Goal: Transaction & Acquisition: Purchase product/service

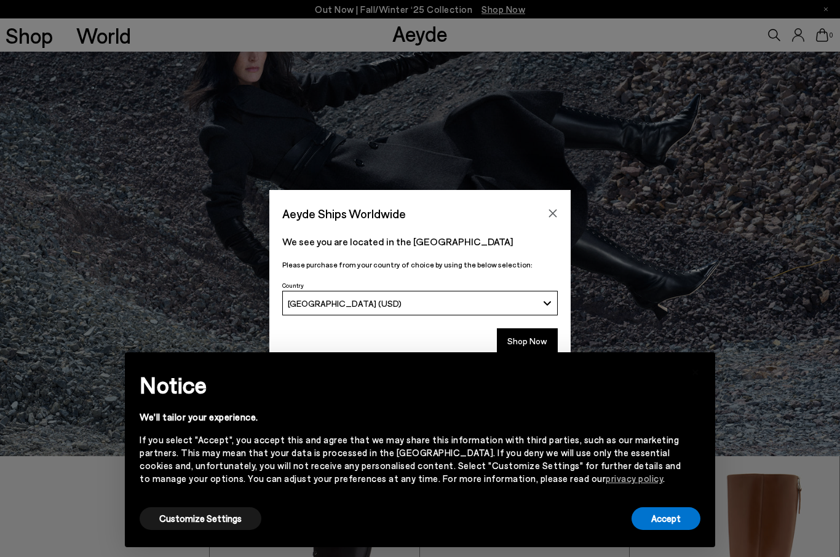
scroll to position [100, 0]
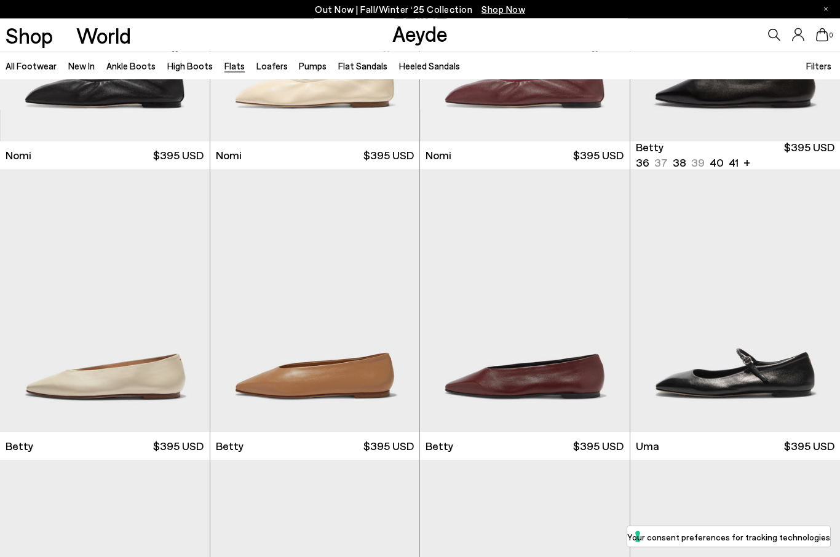
scroll to position [783, 0]
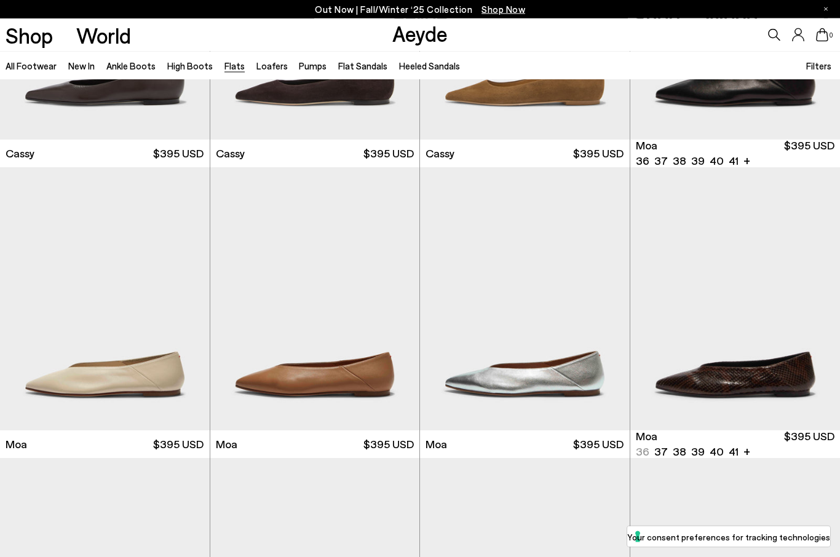
scroll to position [1958, 0]
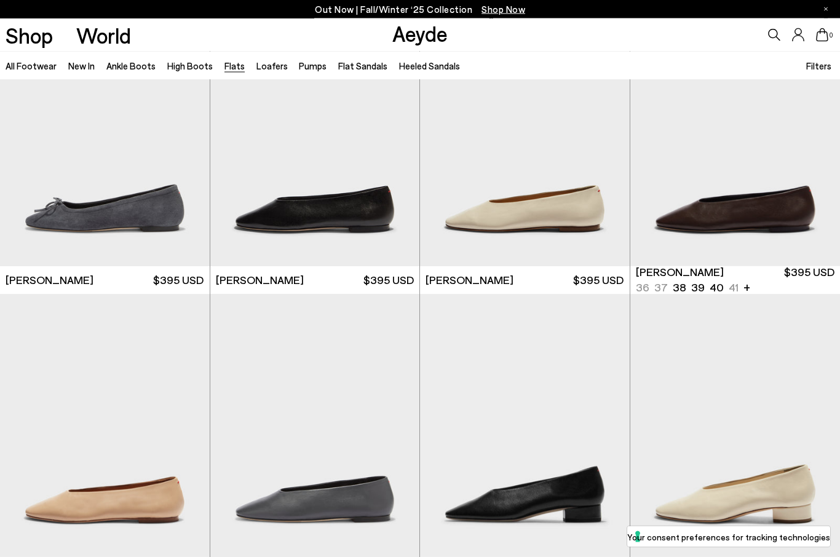
scroll to position [2979, 0]
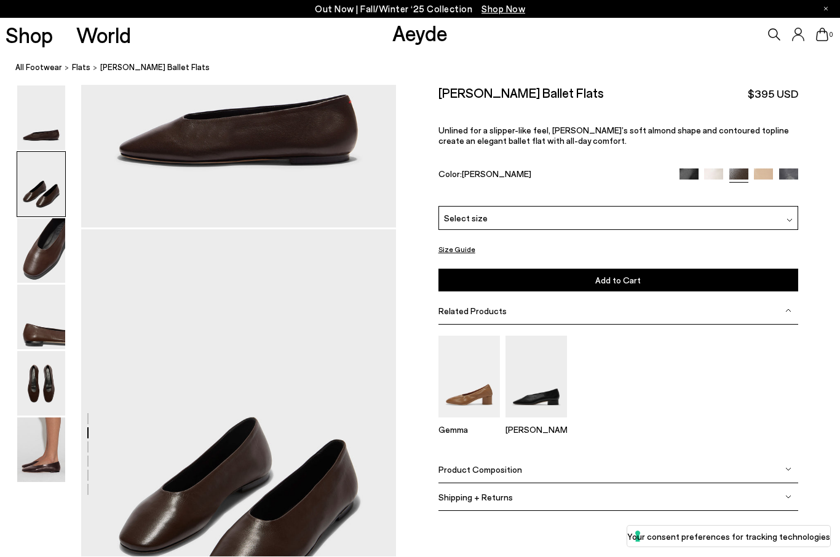
scroll to position [422, 0]
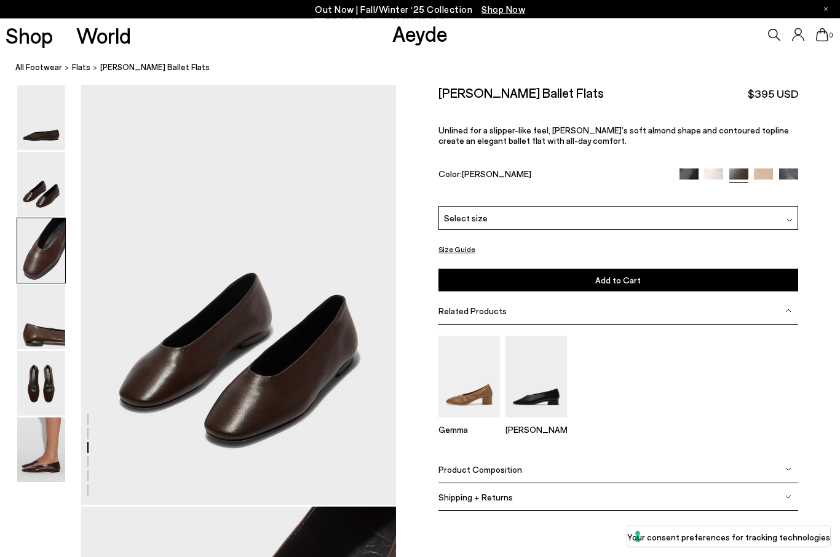
click at [33, 247] on img at bounding box center [41, 251] width 48 height 65
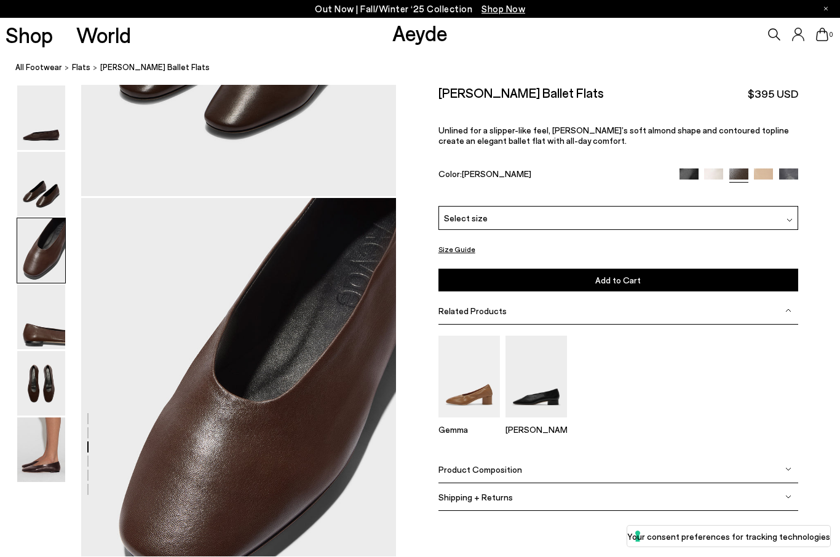
scroll to position [844, 0]
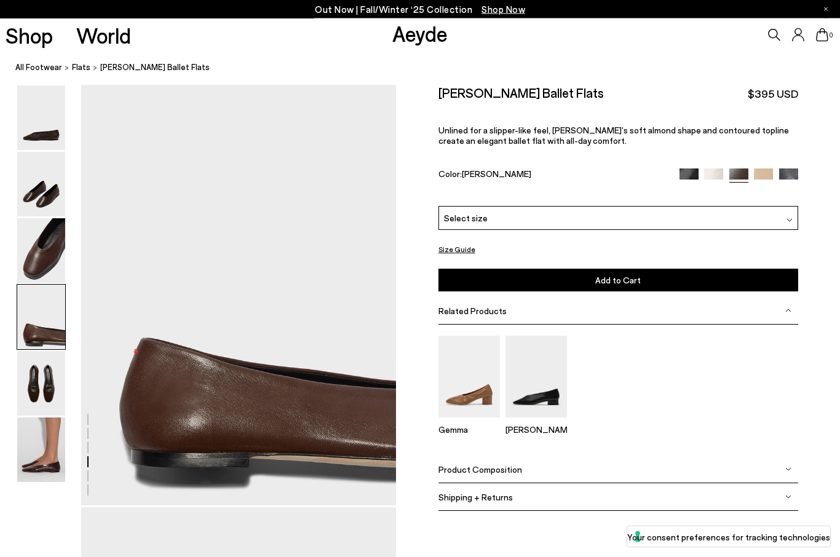
click at [37, 347] on img at bounding box center [41, 317] width 48 height 65
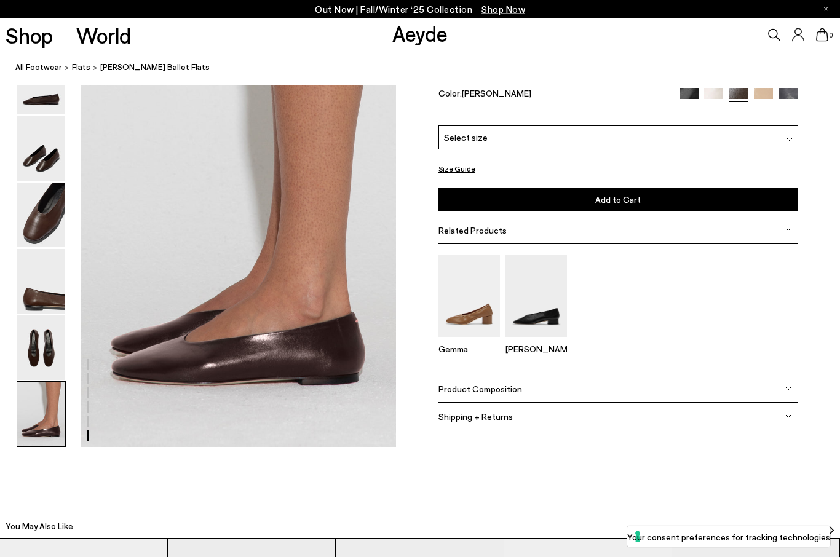
scroll to position [2193, 0]
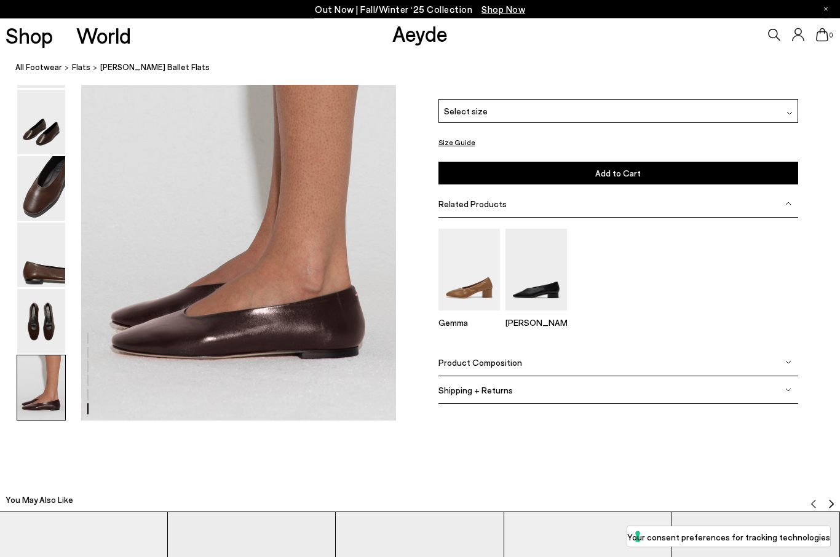
click at [37, 354] on img at bounding box center [41, 322] width 48 height 65
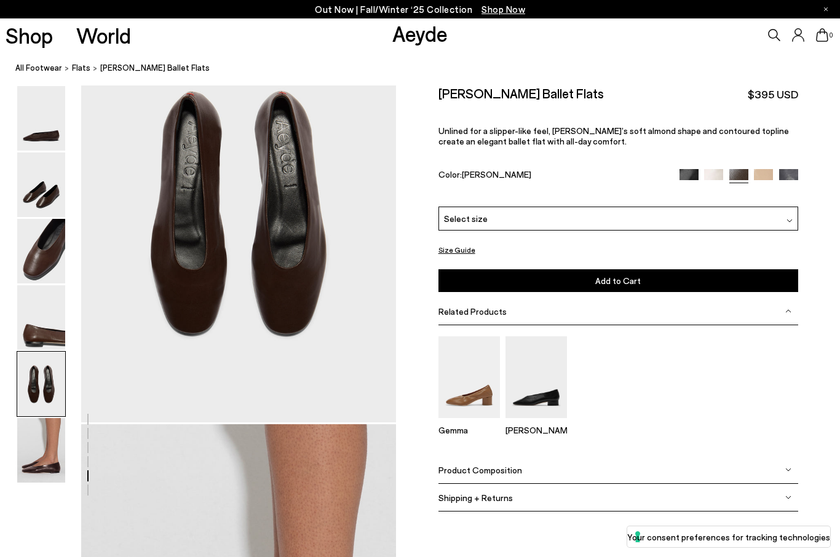
scroll to position [1687, 0]
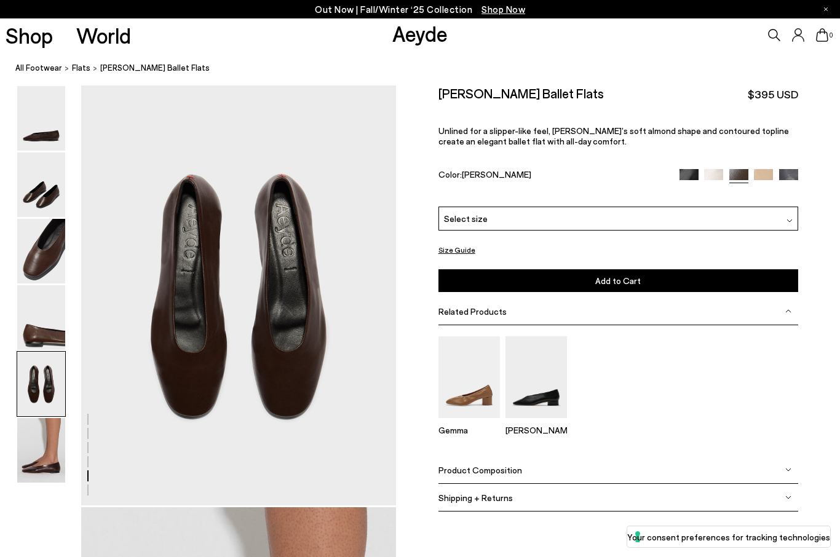
click at [790, 218] on img at bounding box center [789, 221] width 6 height 6
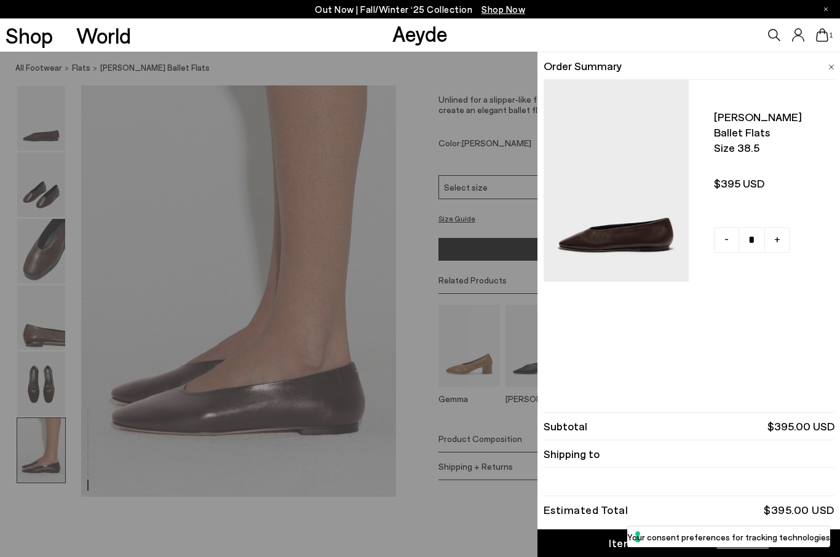
scroll to position [2121, 0]
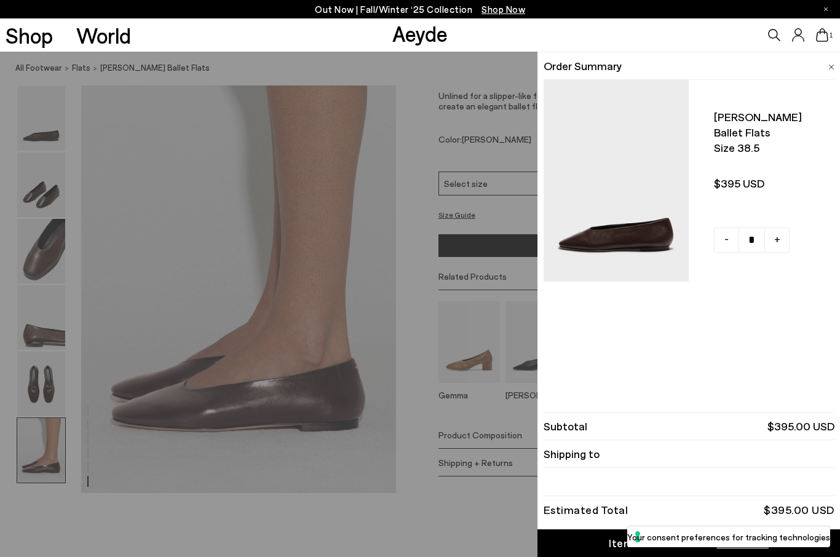
click at [440, 542] on div "Quick Add Color Size View Details Order Summary Kirsten ballet flats Size 38.5 …" at bounding box center [420, 304] width 840 height 505
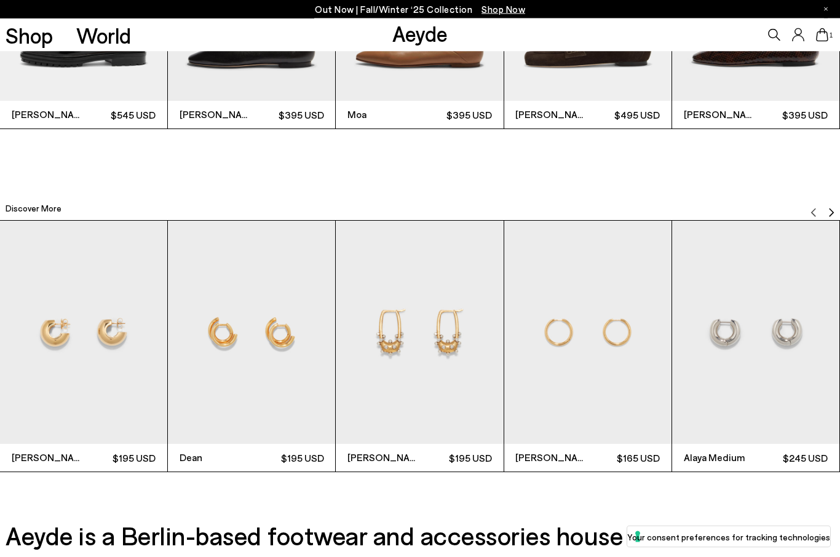
scroll to position [2827, 0]
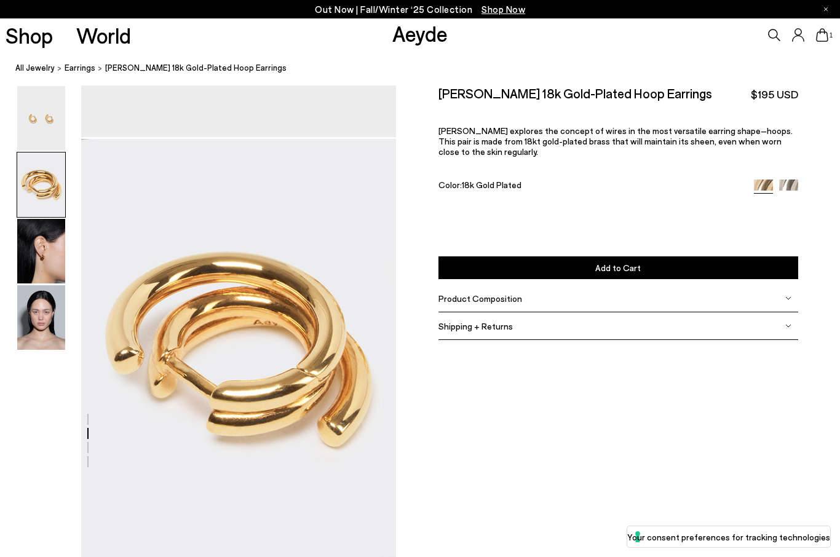
scroll to position [368, 0]
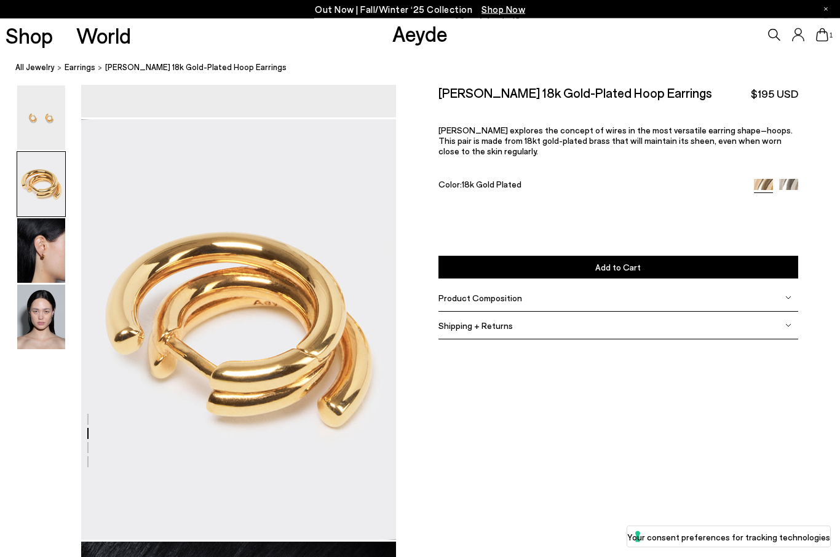
click at [36, 67] on link "All Jewelry" at bounding box center [34, 67] width 39 height 13
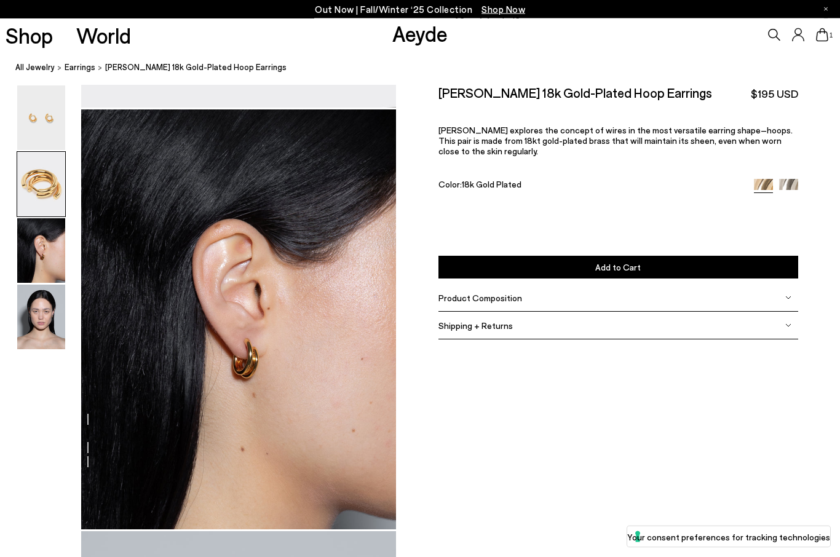
scroll to position [844, 0]
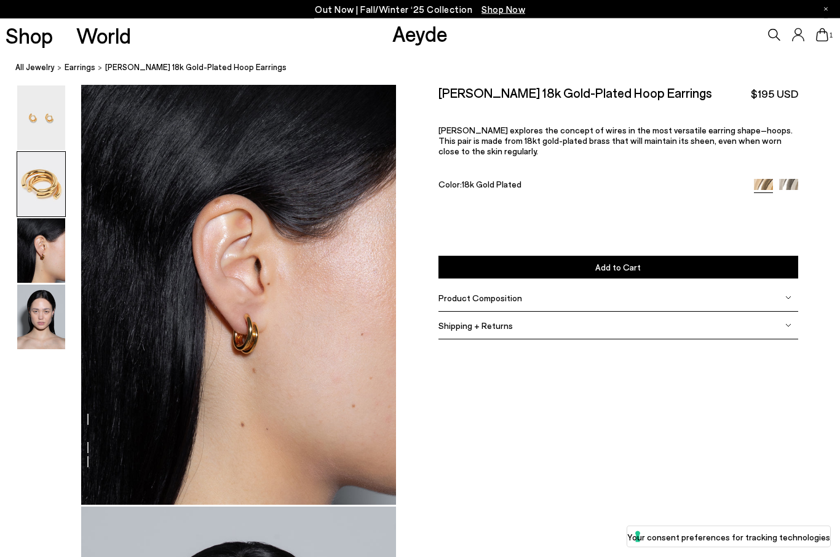
click at [37, 201] on img at bounding box center [41, 184] width 48 height 65
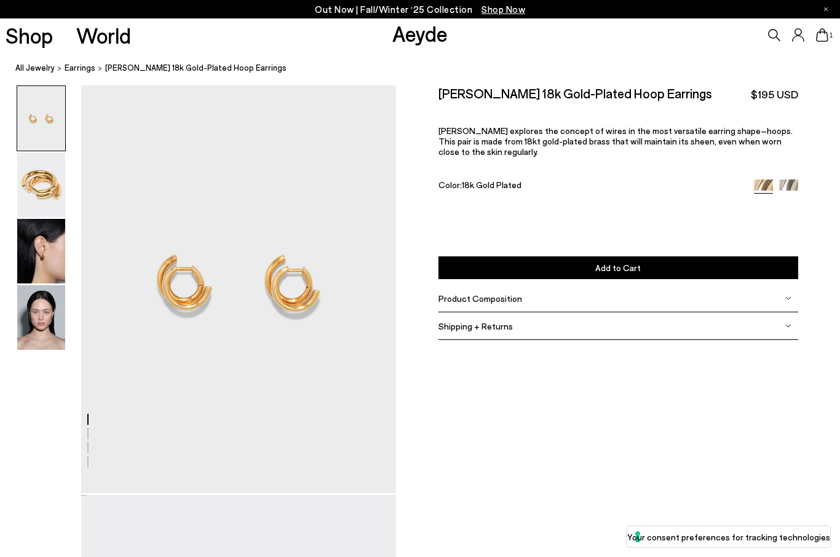
scroll to position [0, 0]
